Goal: Navigation & Orientation: Find specific page/section

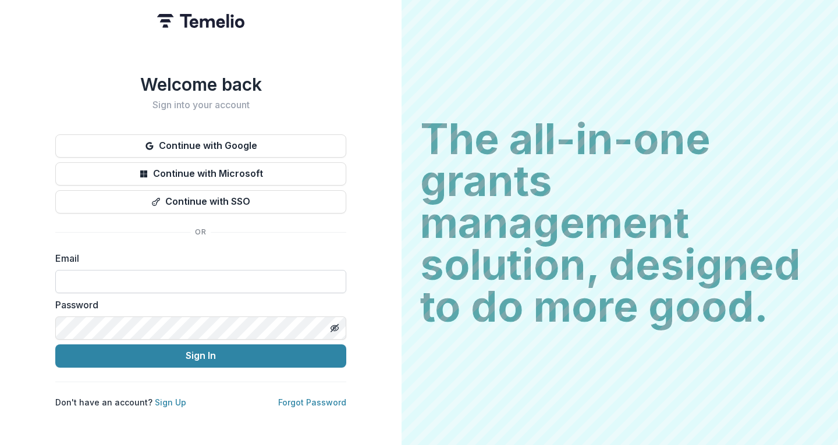
click at [158, 278] on input at bounding box center [200, 281] width 291 height 23
type input "**********"
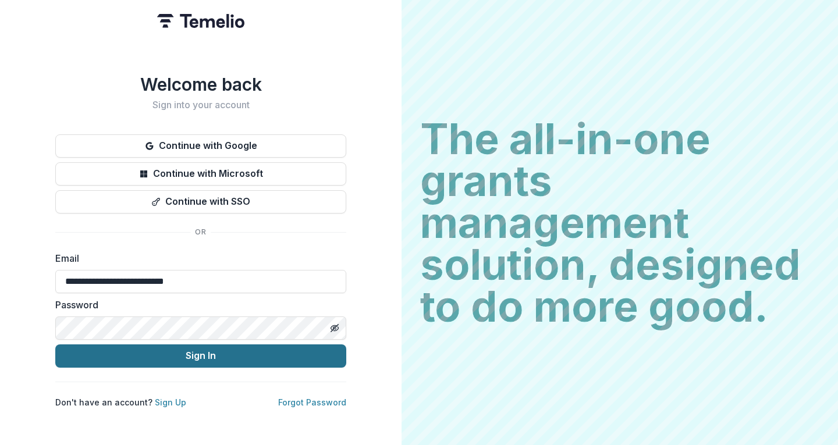
click at [173, 358] on button "Sign In" at bounding box center [200, 356] width 291 height 23
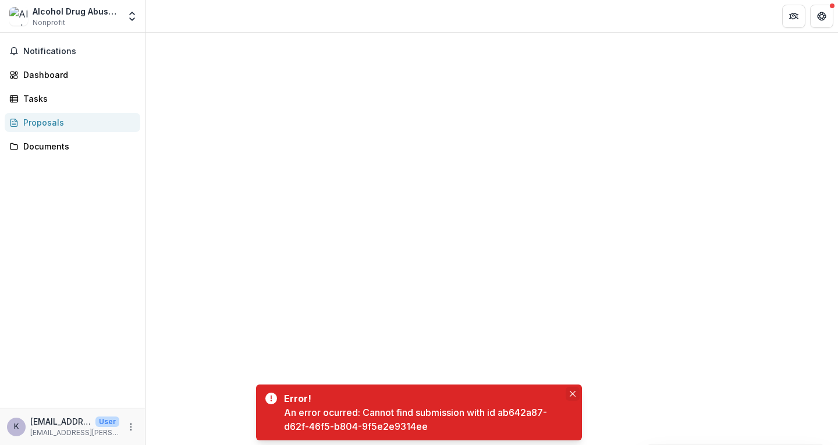
click at [570, 392] on icon "Close" at bounding box center [573, 394] width 6 height 6
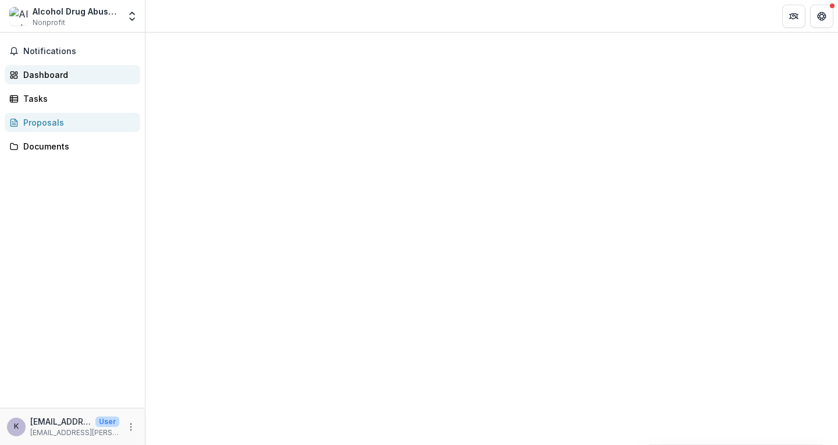
click at [45, 73] on div "Dashboard" at bounding box center [77, 75] width 108 height 12
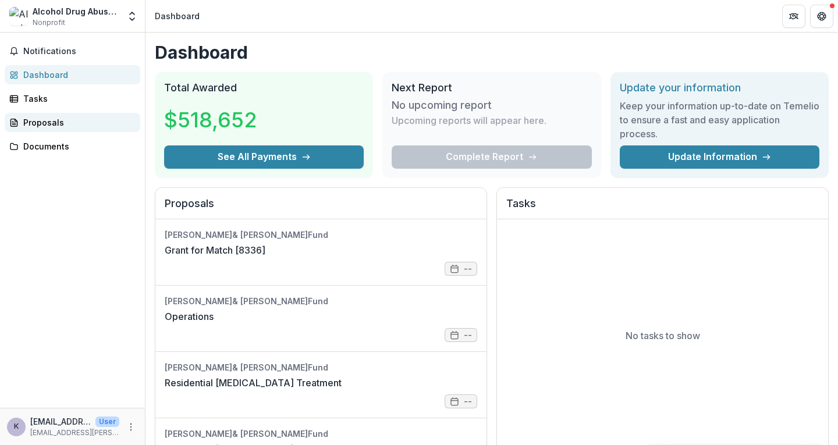
click at [45, 122] on div "Proposals" at bounding box center [77, 122] width 108 height 12
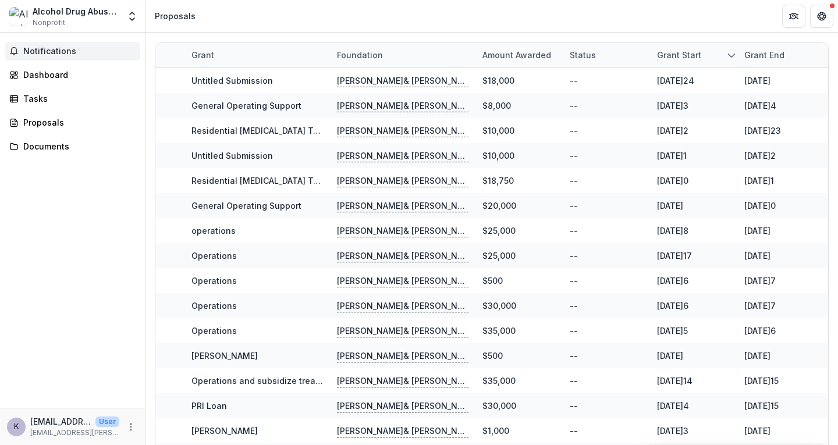
click at [58, 51] on span "Notifications" at bounding box center [79, 52] width 112 height 10
click at [32, 96] on div "Tasks" at bounding box center [77, 99] width 108 height 12
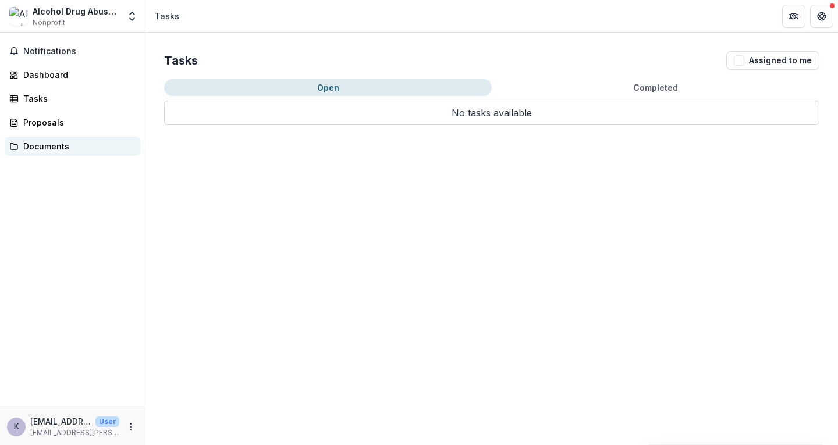
click at [44, 142] on div "Documents" at bounding box center [77, 146] width 108 height 12
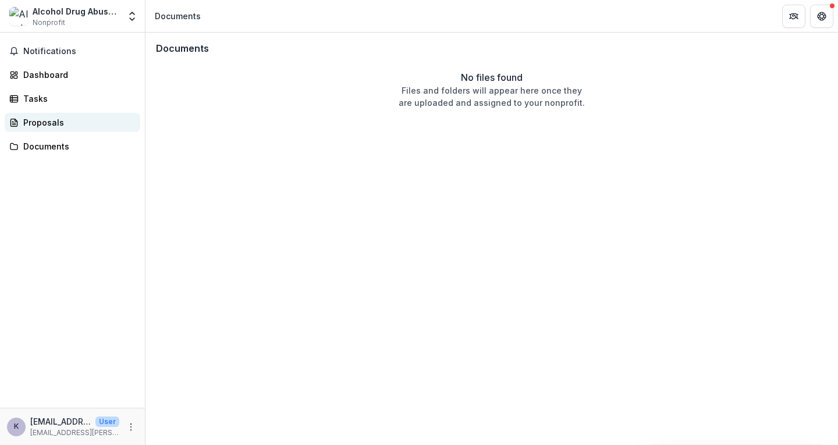
click at [48, 123] on div "Proposals" at bounding box center [77, 122] width 108 height 12
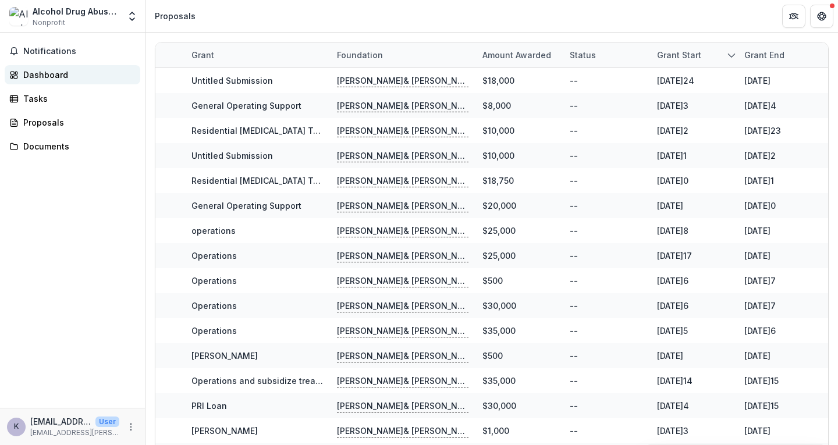
click at [52, 73] on div "Dashboard" at bounding box center [77, 75] width 108 height 12
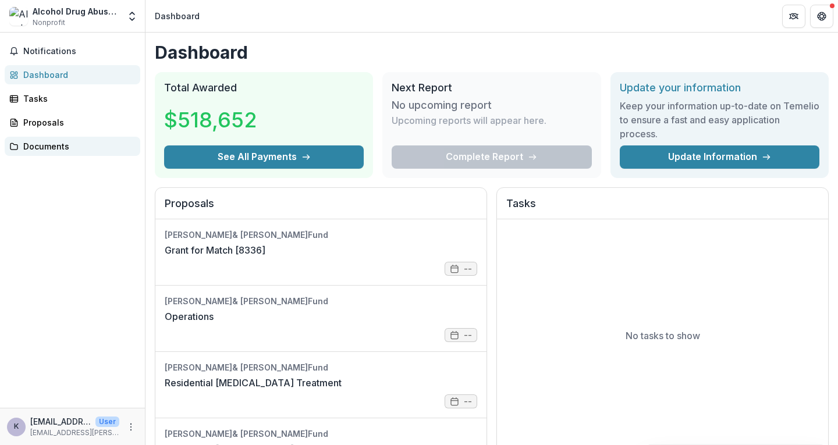
click at [59, 145] on div "Documents" at bounding box center [77, 146] width 108 height 12
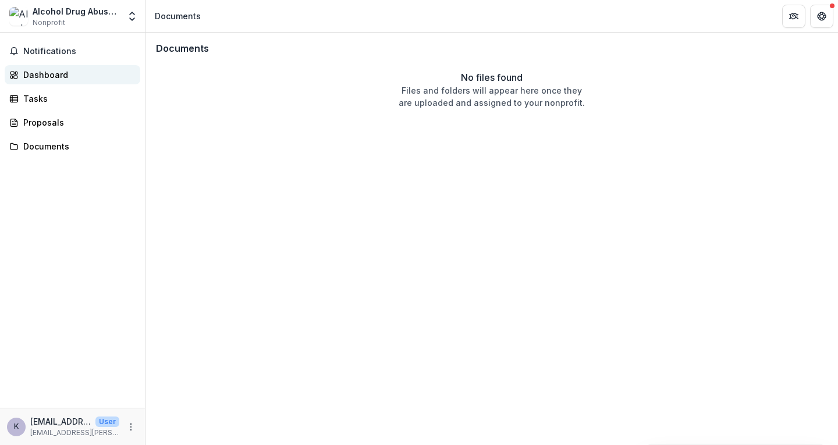
click at [36, 73] on div "Dashboard" at bounding box center [77, 75] width 108 height 12
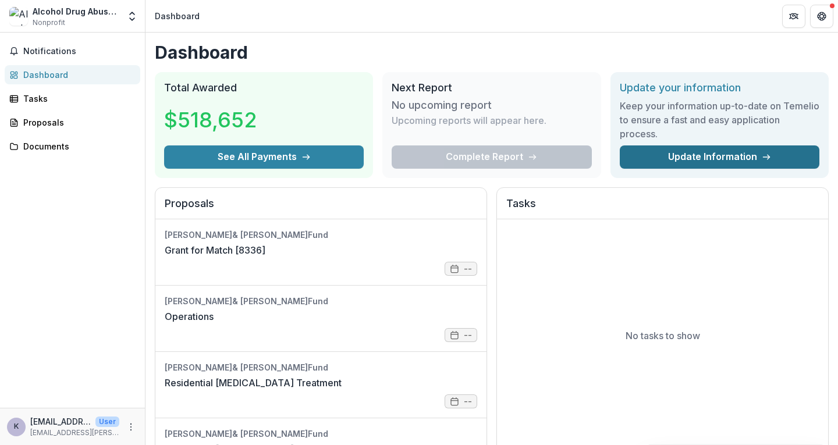
click at [714, 160] on link "Update Information" at bounding box center [720, 157] width 200 height 23
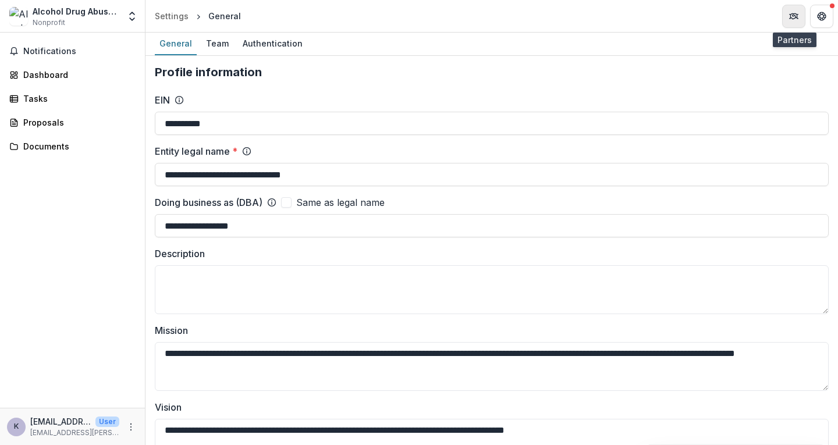
click at [794, 16] on icon "Partners" at bounding box center [793, 16] width 9 height 9
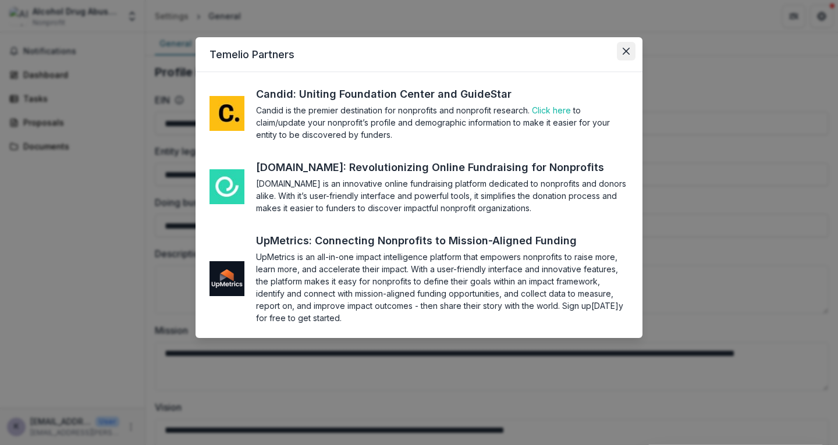
click at [629, 50] on icon "Close" at bounding box center [626, 51] width 7 height 7
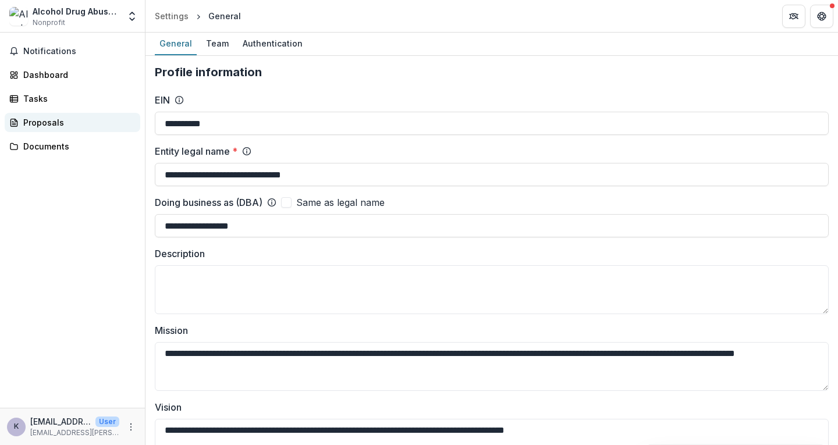
click at [42, 119] on div "Proposals" at bounding box center [77, 122] width 108 height 12
